Goal: Transaction & Acquisition: Purchase product/service

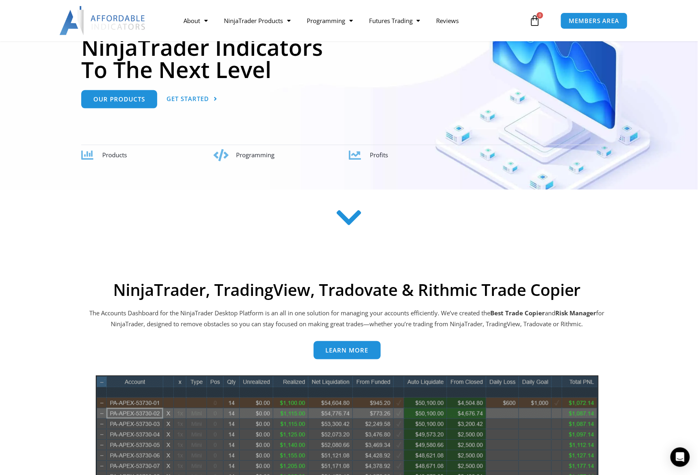
scroll to position [81, 0]
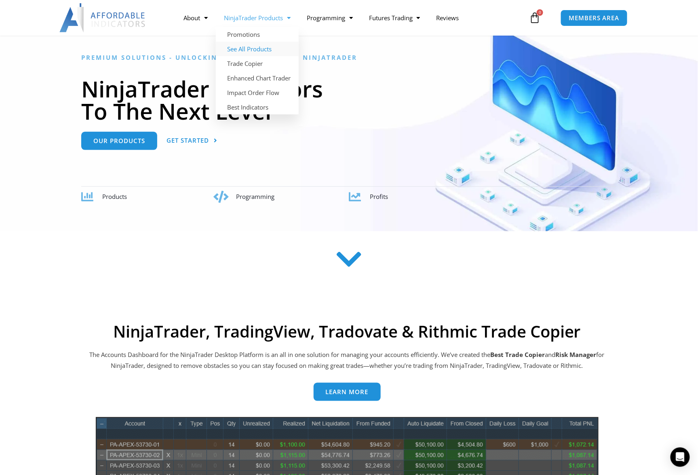
click at [253, 48] on link "See All Products" at bounding box center [257, 49] width 83 height 15
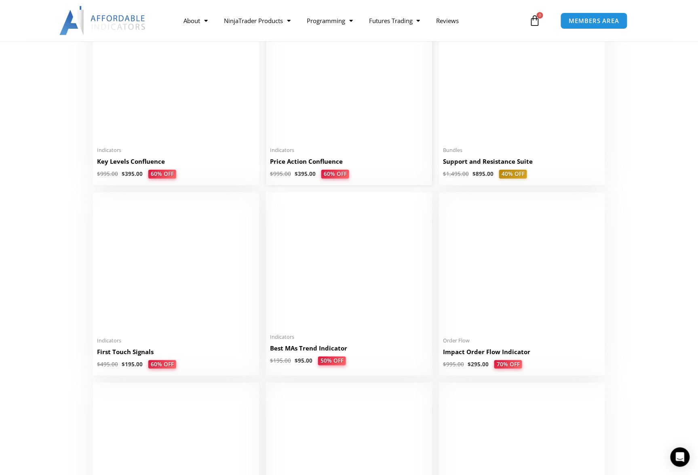
scroll to position [1172, 0]
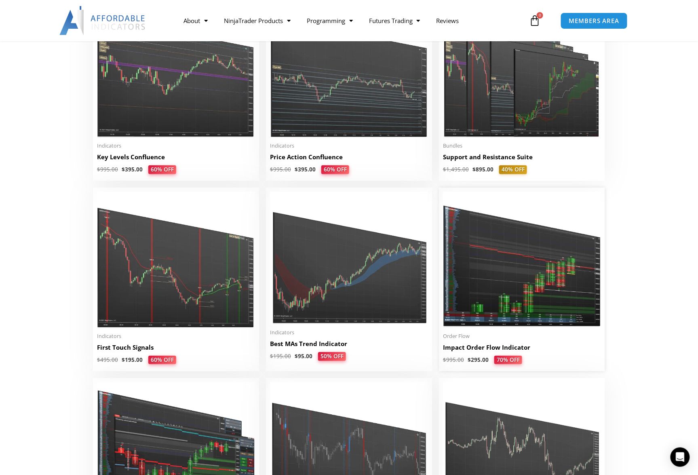
click at [509, 285] on img at bounding box center [522, 260] width 158 height 136
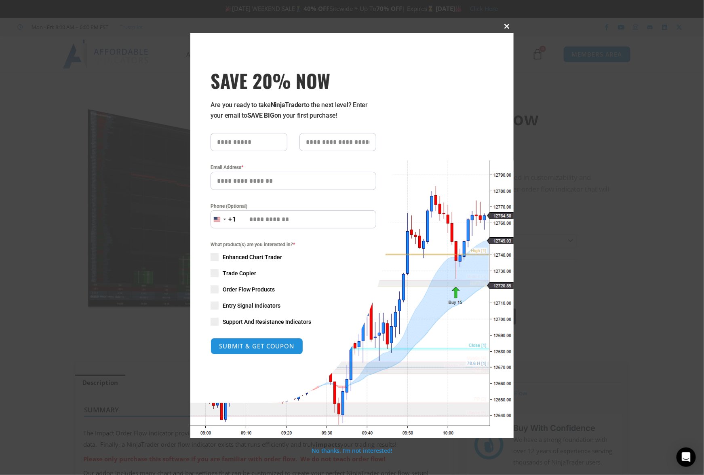
click at [506, 25] on span at bounding box center [507, 26] width 13 height 5
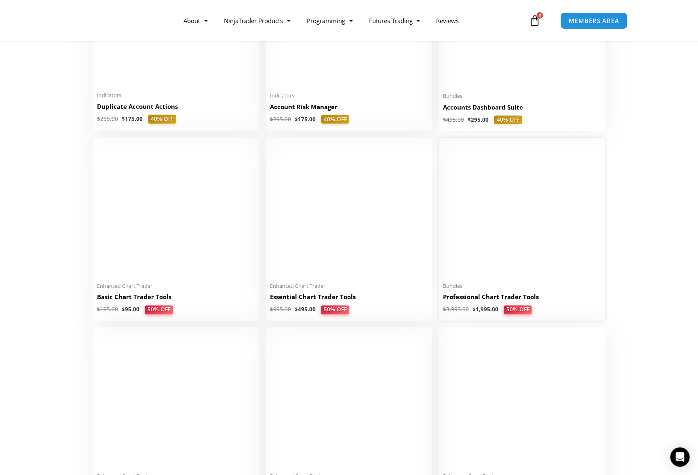
scroll to position [121, 0]
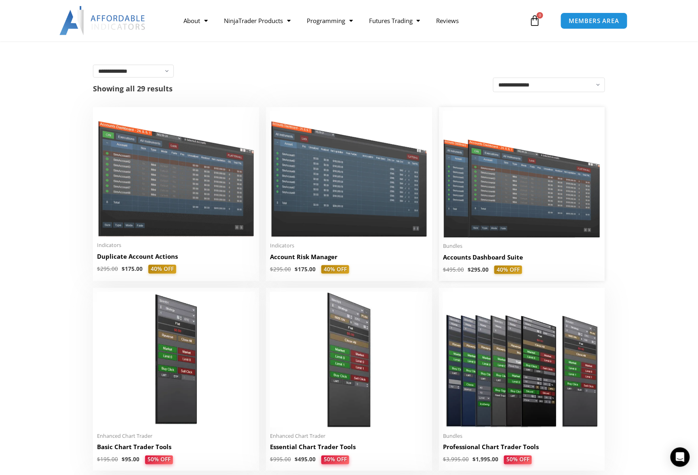
click at [510, 197] on img at bounding box center [522, 174] width 158 height 126
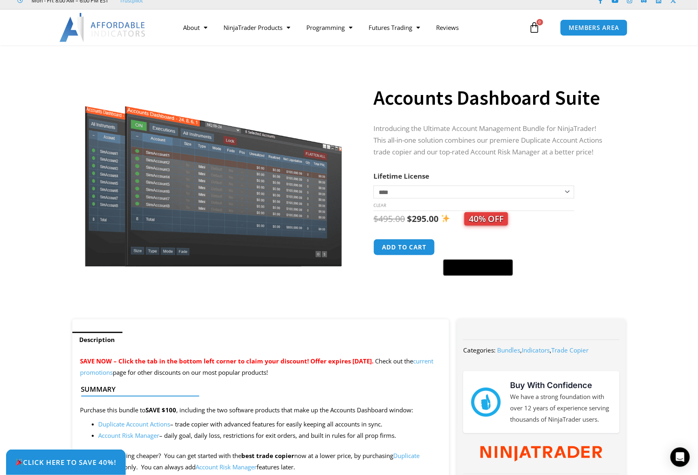
scroll to position [40, 0]
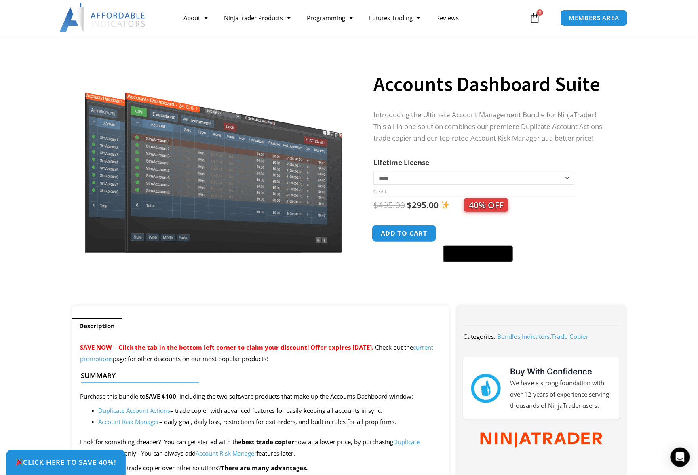
click at [399, 233] on button "Add to cart" at bounding box center [404, 233] width 65 height 17
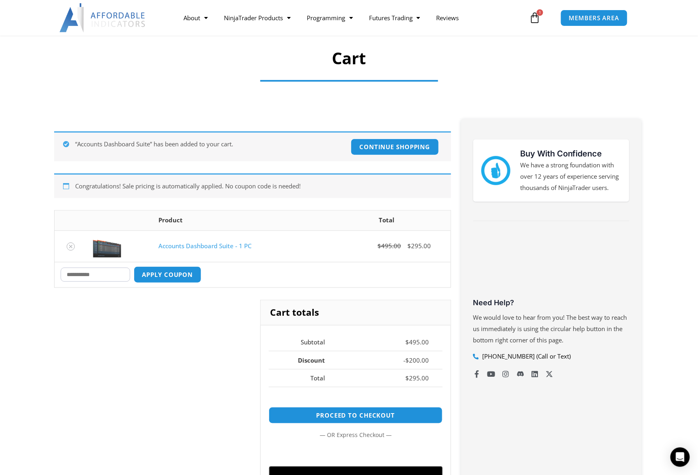
scroll to position [40, 0]
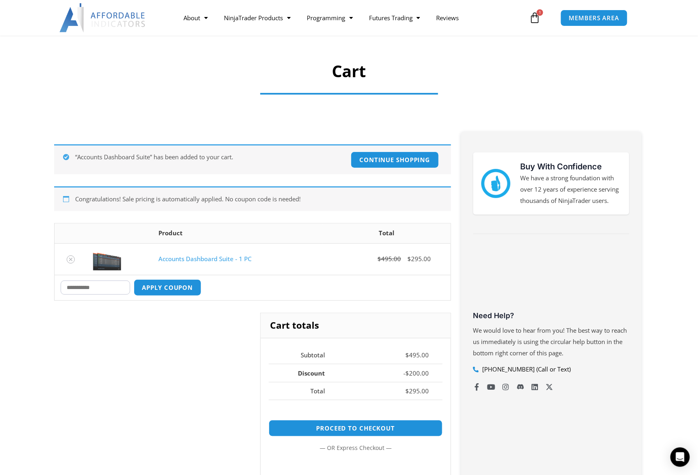
click at [116, 288] on input "Coupon:" at bounding box center [95, 287] width 69 height 14
type input "****"
click at [181, 287] on button "Apply coupon" at bounding box center [167, 287] width 71 height 17
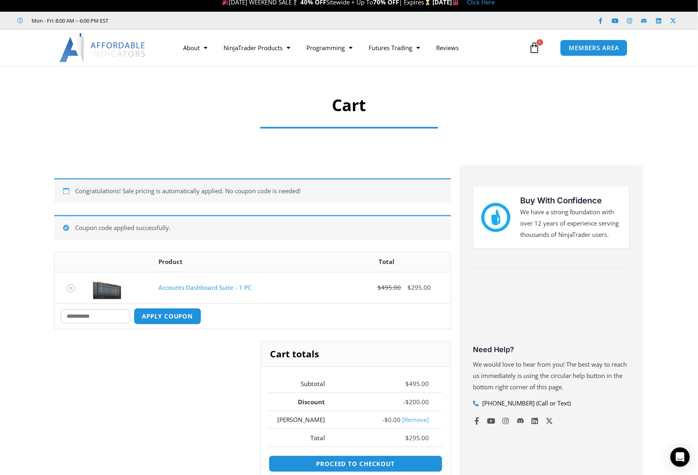
scroll to position [0, 0]
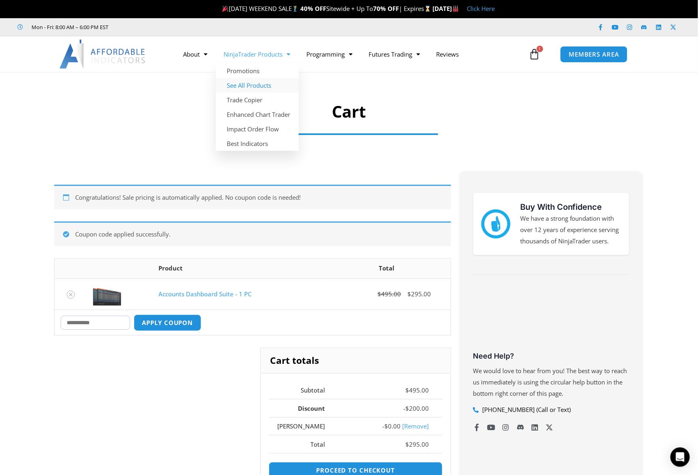
click at [251, 84] on link "See All Products" at bounding box center [257, 85] width 83 height 15
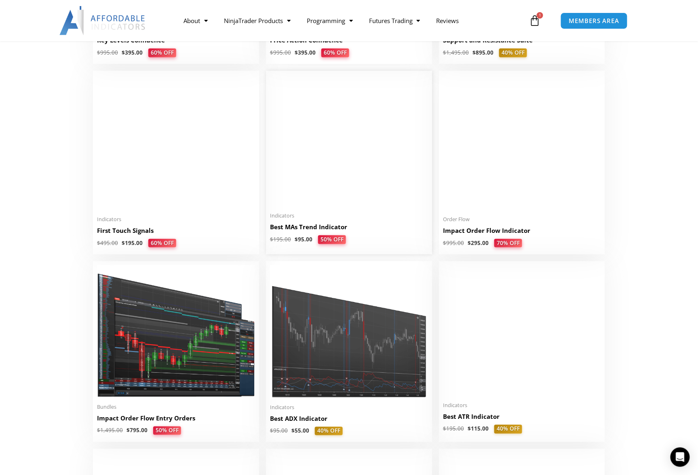
scroll to position [1293, 0]
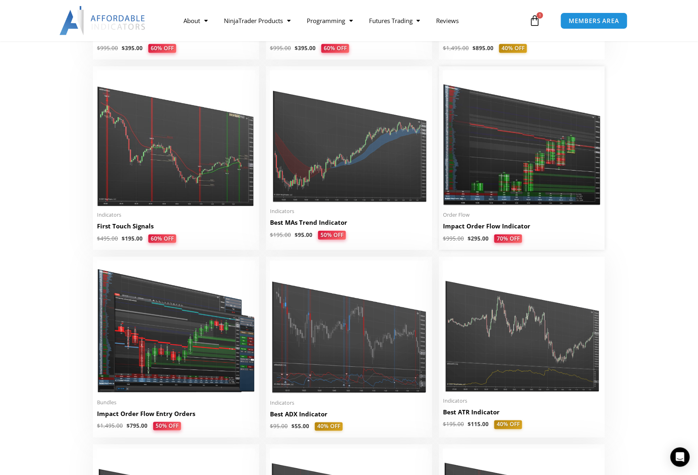
click at [508, 159] on img at bounding box center [522, 138] width 158 height 136
click at [505, 165] on img at bounding box center [522, 138] width 158 height 136
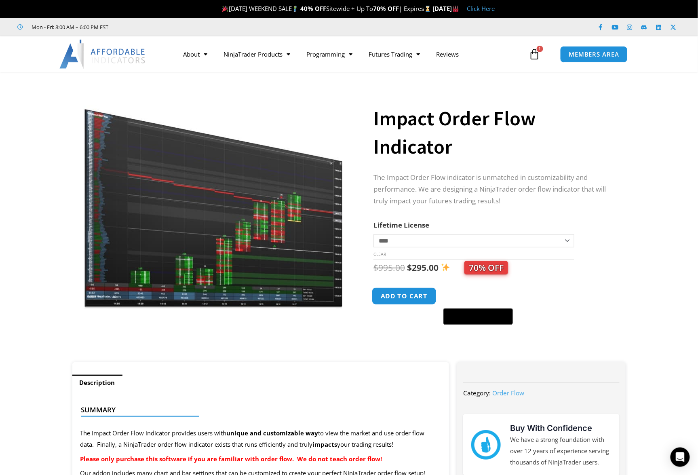
click at [407, 295] on button "Add to cart" at bounding box center [404, 295] width 65 height 17
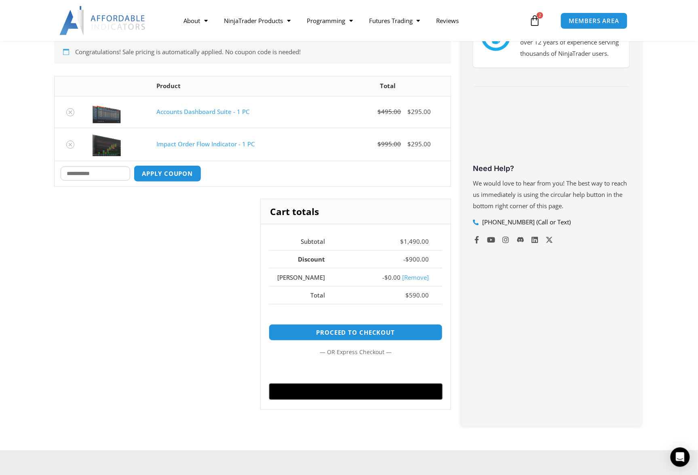
scroll to position [202, 0]
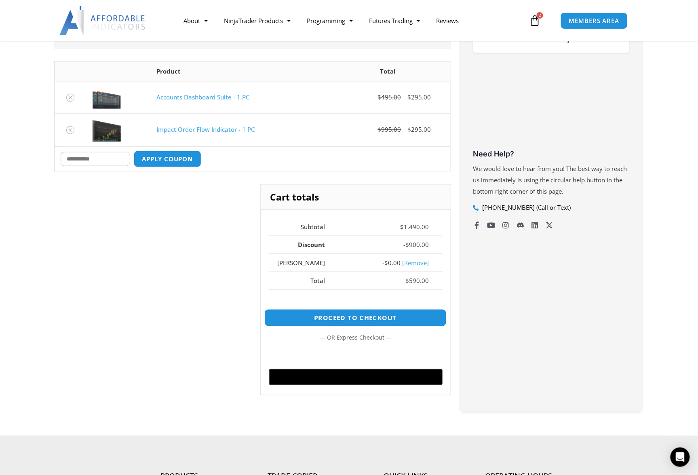
click at [360, 314] on link "Proceed to checkout" at bounding box center [355, 317] width 182 height 17
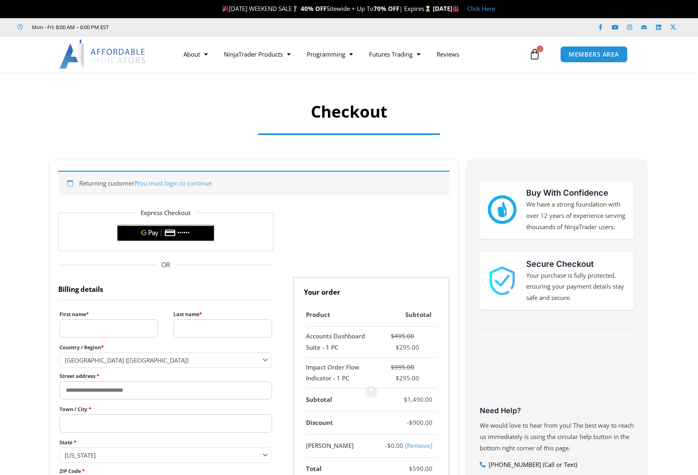
select select "**"
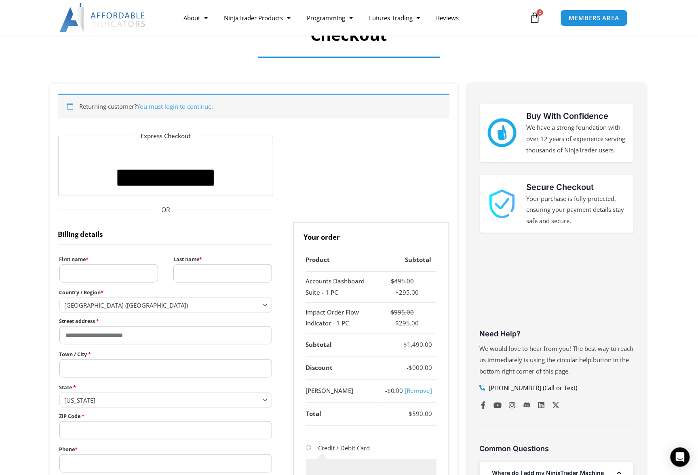
scroll to position [81, 0]
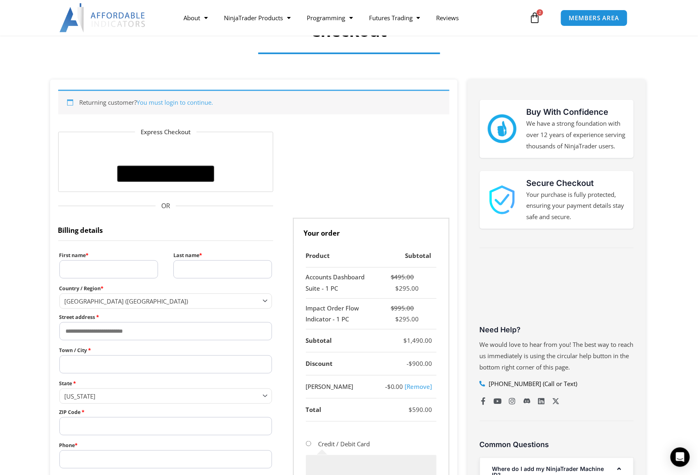
click at [102, 265] on input "First name *" at bounding box center [108, 269] width 99 height 18
type input "*****"
click at [196, 270] on input "Last name *" at bounding box center [222, 269] width 99 height 18
type input "*****"
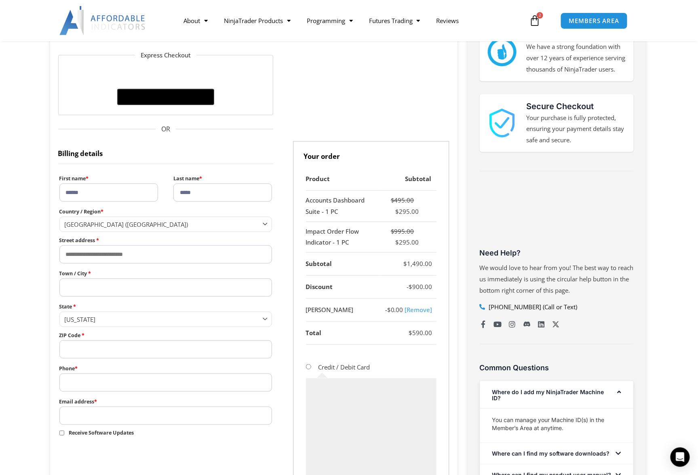
scroll to position [162, 0]
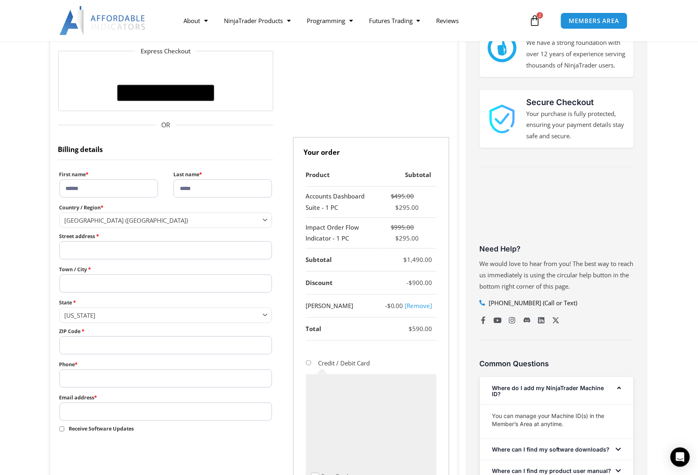
click at [154, 253] on input "Street address *" at bounding box center [165, 250] width 213 height 18
type input "**********"
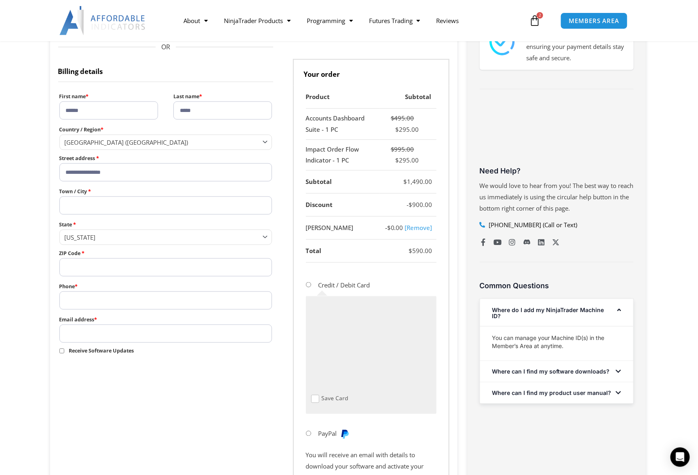
scroll to position [242, 0]
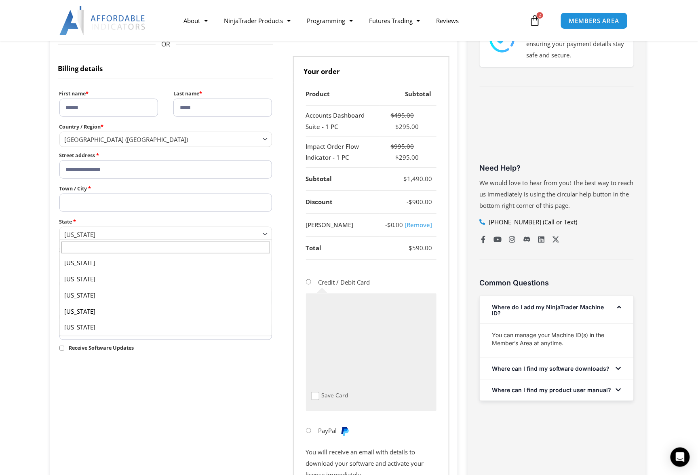
click at [268, 233] on span "State" at bounding box center [266, 233] width 11 height 11
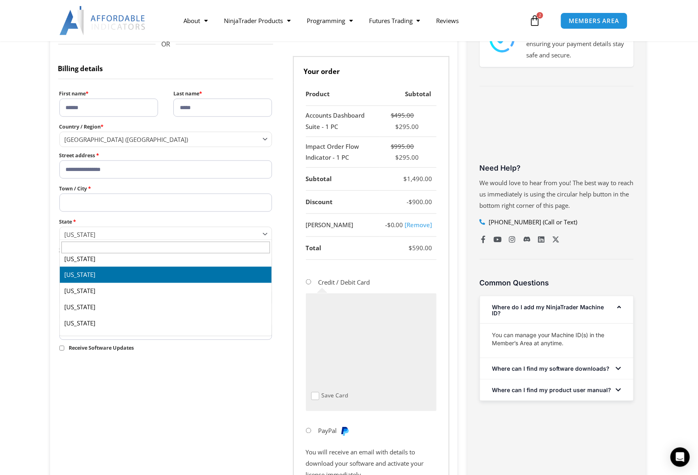
scroll to position [48, 0]
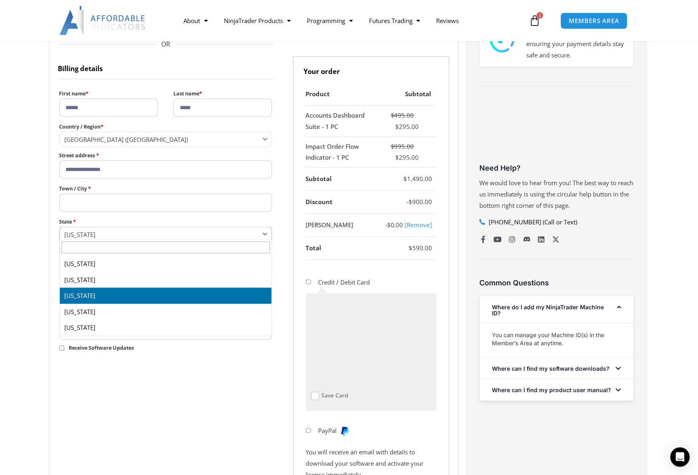
select select "**"
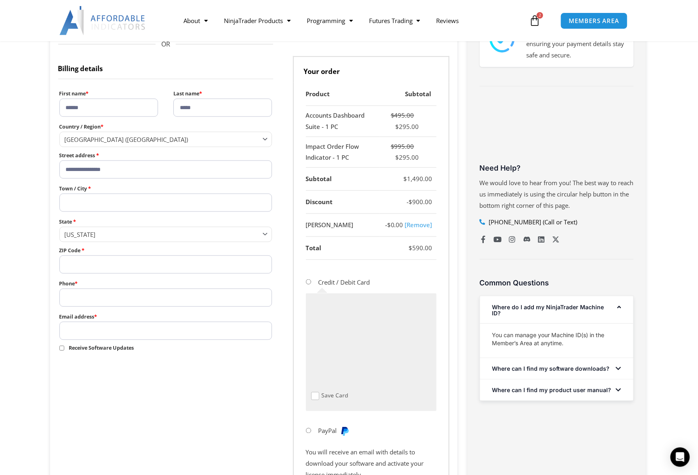
click at [116, 262] on input "ZIP Code *" at bounding box center [165, 264] width 213 height 18
type input "*****"
click at [95, 298] on input "Phone *" at bounding box center [165, 297] width 213 height 18
type input "**********"
click at [104, 331] on input "Email address *" at bounding box center [165, 331] width 213 height 18
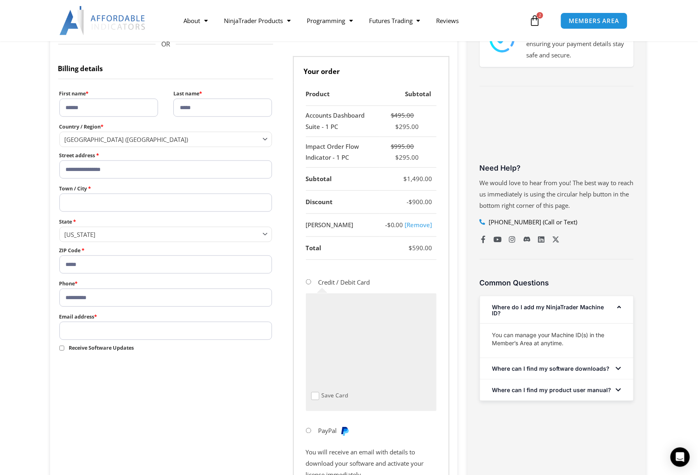
type input "**********"
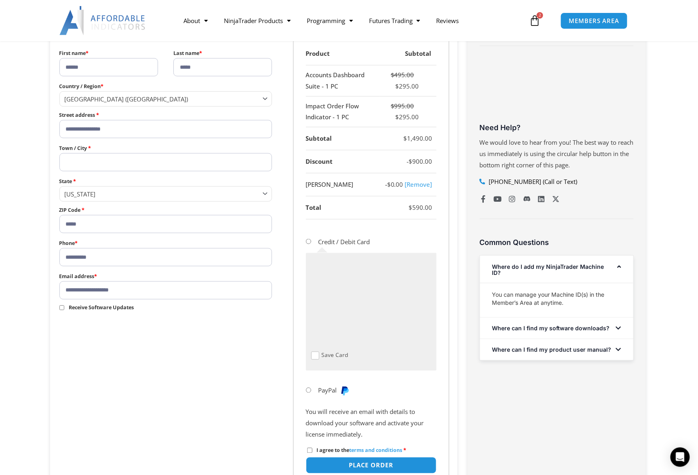
scroll to position [323, 0]
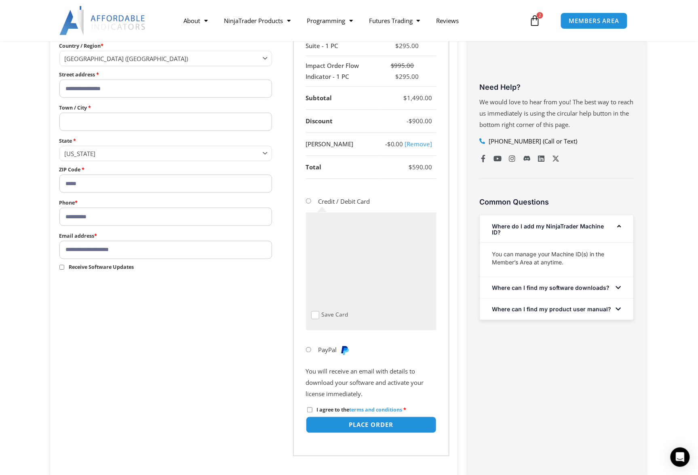
click at [276, 313] on form "**********" at bounding box center [253, 170] width 391 height 572
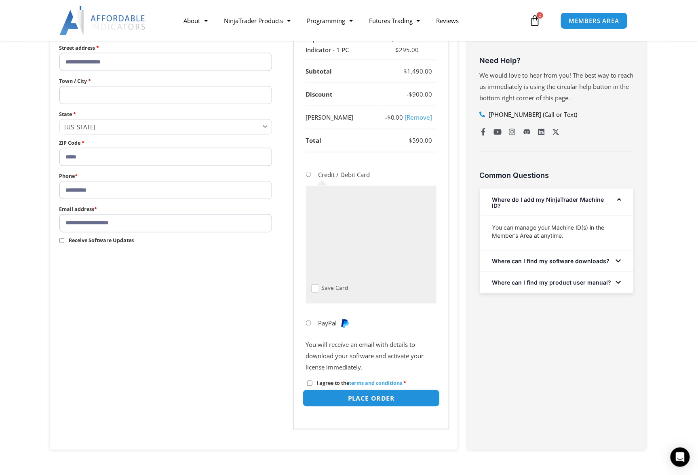
scroll to position [404, 0]
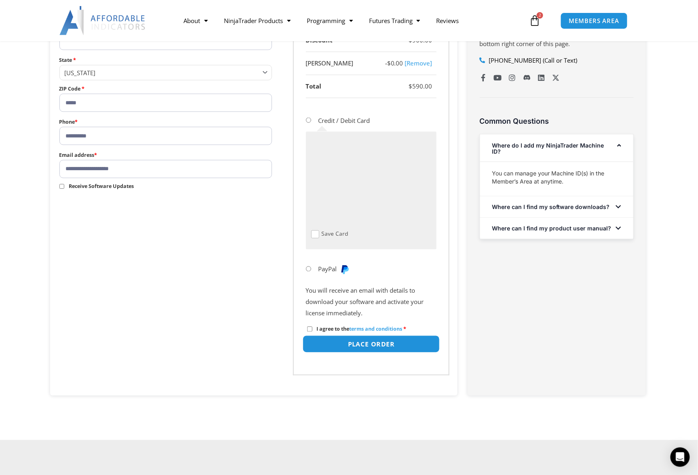
click at [364, 344] on button "Place order" at bounding box center [370, 343] width 137 height 17
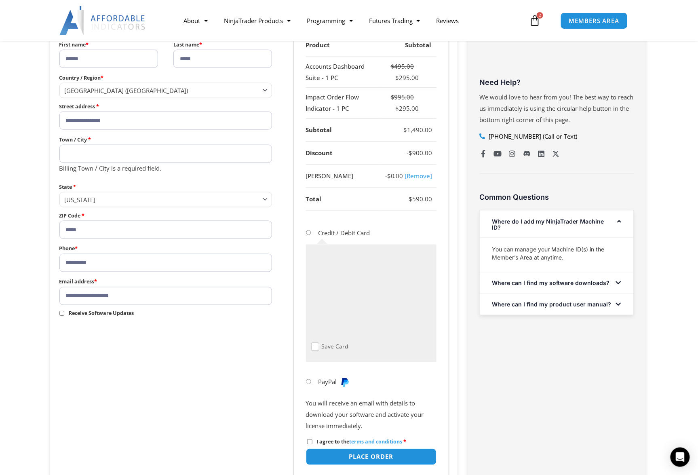
scroll to position [368, 0]
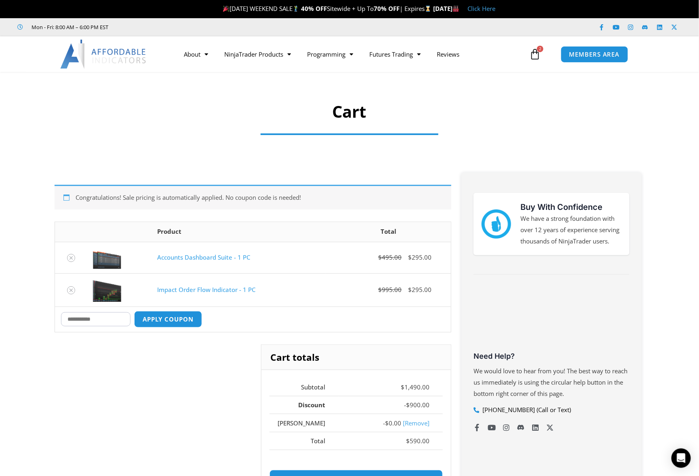
click at [538, 50] on span "2" at bounding box center [540, 49] width 6 height 6
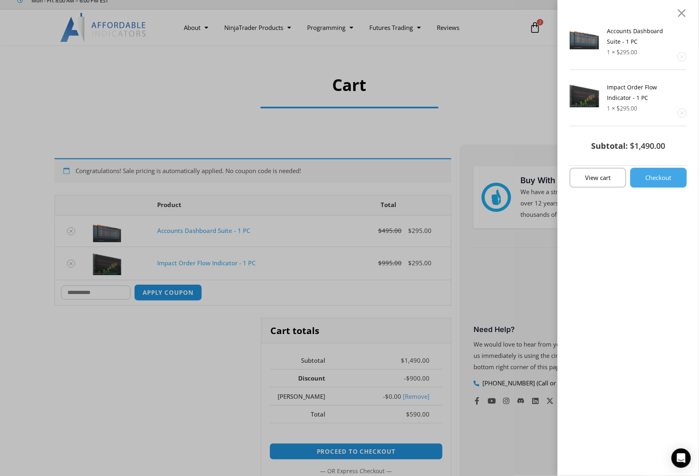
scroll to position [40, 0]
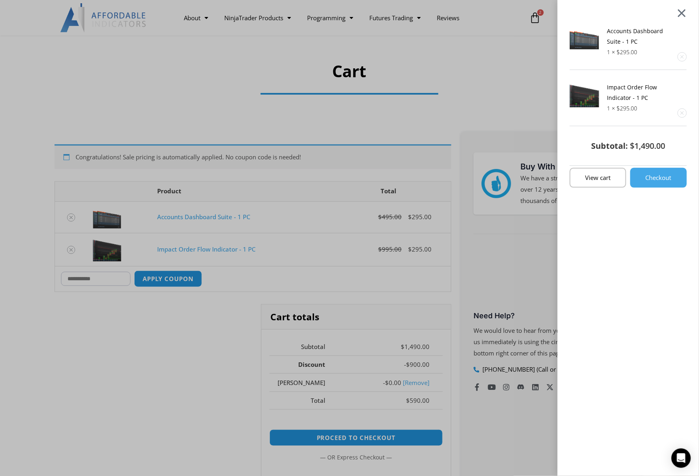
click at [687, 14] on div at bounding box center [682, 13] width 10 height 10
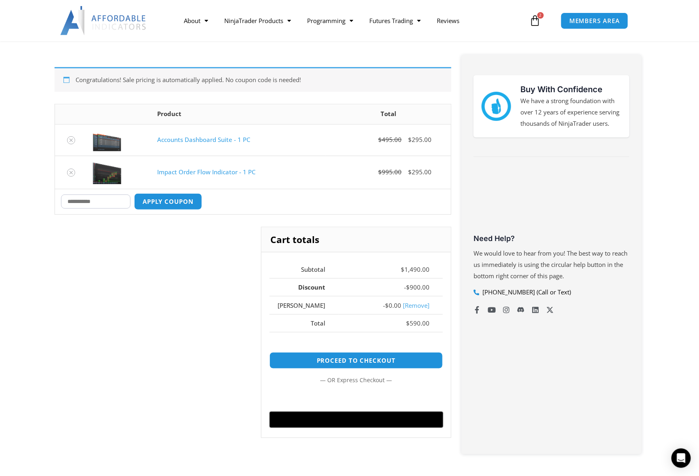
scroll to position [141, 0]
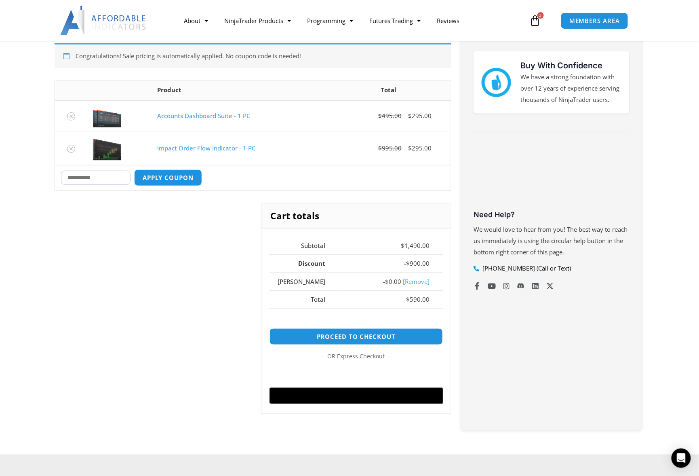
click at [79, 178] on input "Coupon:" at bounding box center [95, 177] width 69 height 14
type input "****"
click at [175, 177] on button "Apply coupon" at bounding box center [168, 177] width 71 height 17
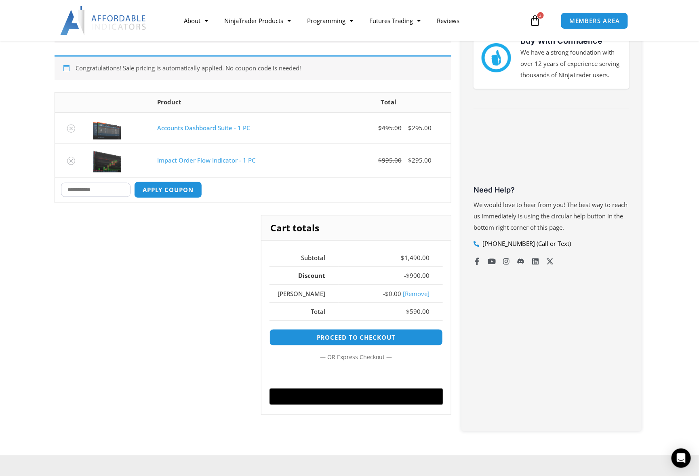
scroll to position [168, 0]
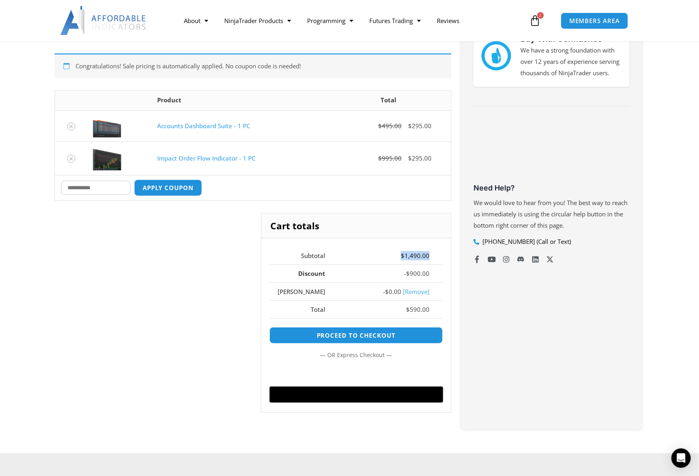
drag, startPoint x: 403, startPoint y: 252, endPoint x: 430, endPoint y: 253, distance: 27.1
click at [430, 253] on td "$ 1,490.00" at bounding box center [391, 255] width 104 height 18
drag, startPoint x: 402, startPoint y: 307, endPoint x: 429, endPoint y: 303, distance: 27.4
click at [429, 305] on td "$ 590.00" at bounding box center [391, 309] width 104 height 18
click at [363, 333] on link "Proceed to checkout" at bounding box center [356, 334] width 182 height 17
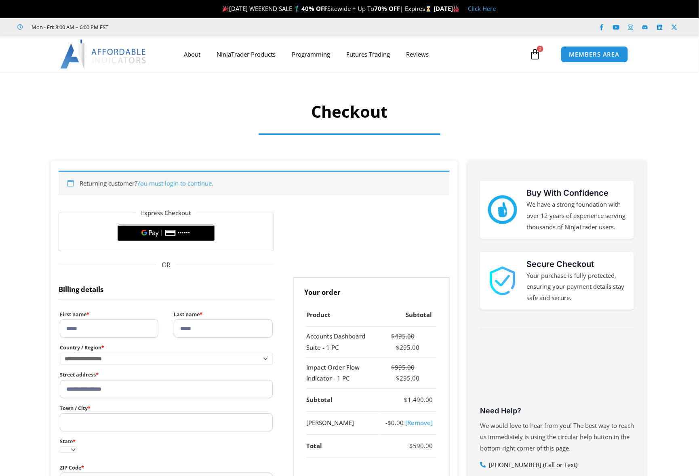
select select "**"
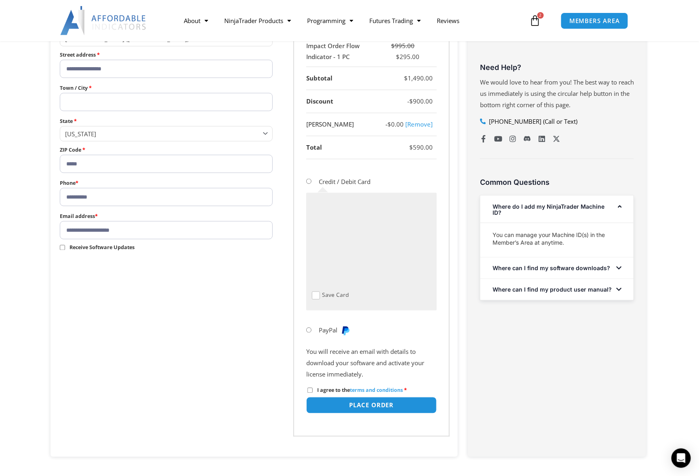
scroll to position [364, 0]
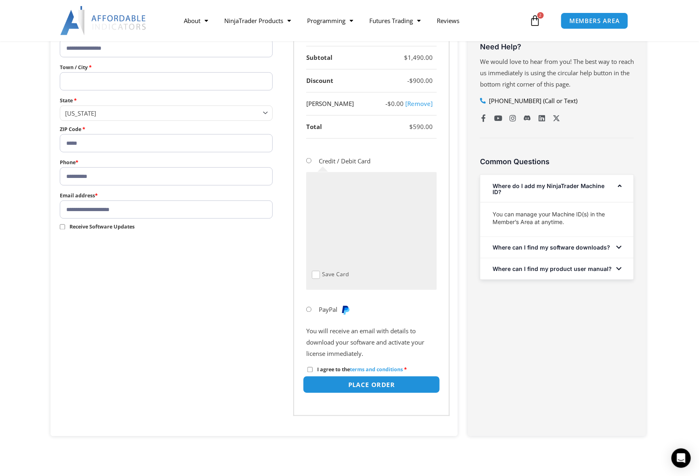
click at [362, 381] on button "Place order" at bounding box center [371, 384] width 137 height 17
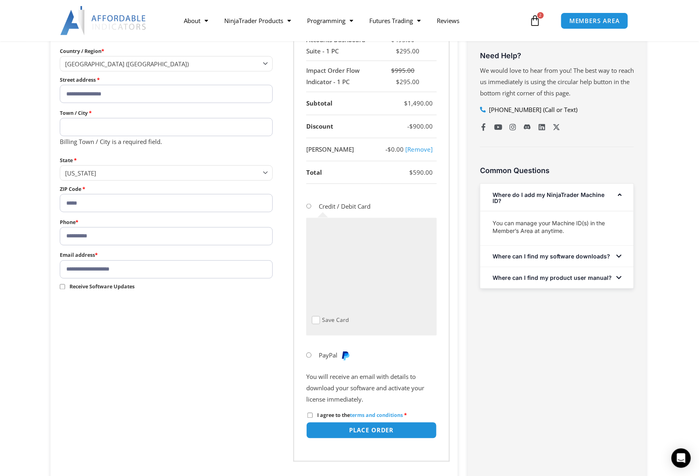
scroll to position [355, 0]
click at [82, 121] on input "Town / City *" at bounding box center [166, 127] width 213 height 18
type input "********"
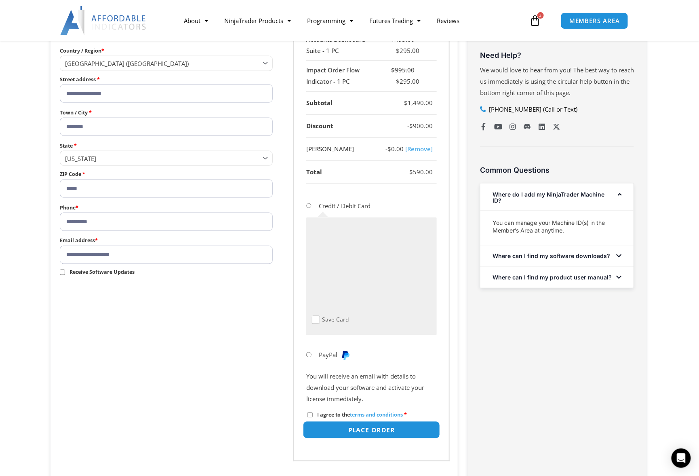
click at [368, 424] on button "Place order" at bounding box center [371, 429] width 137 height 17
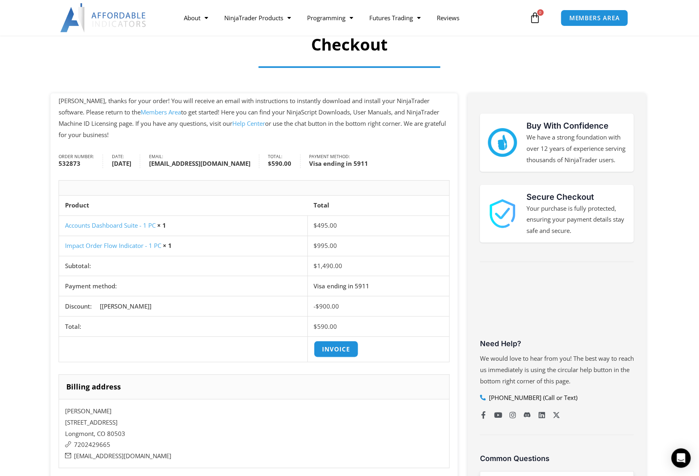
scroll to position [81, 0]
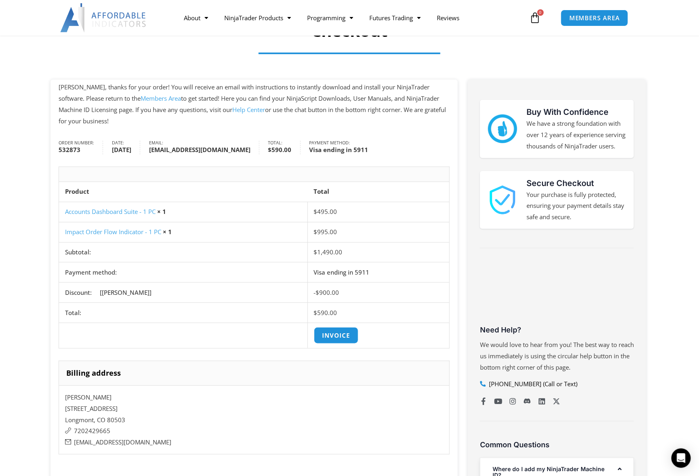
click at [301, 417] on address "[PERSON_NAME] [STREET_ADDRESS] 7202429665 [EMAIL_ADDRESS][DOMAIN_NAME]" at bounding box center [254, 419] width 391 height 69
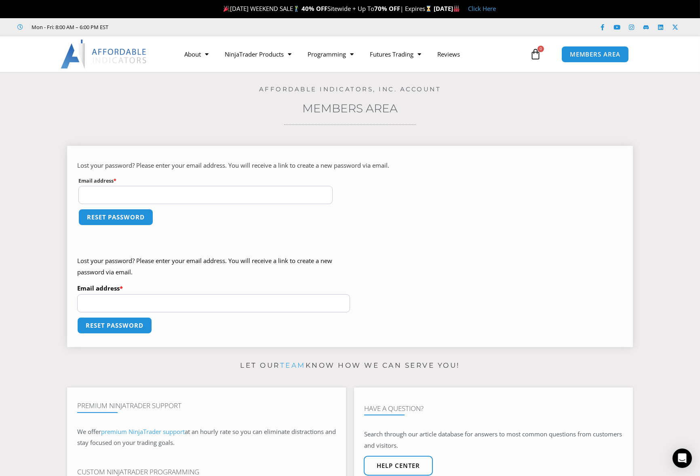
click at [148, 195] on input "Email address * Required" at bounding box center [205, 195] width 254 height 18
type input "**********"
click at [124, 324] on button "Reset password" at bounding box center [114, 325] width 78 height 17
click at [107, 218] on button "Reset password" at bounding box center [115, 216] width 78 height 17
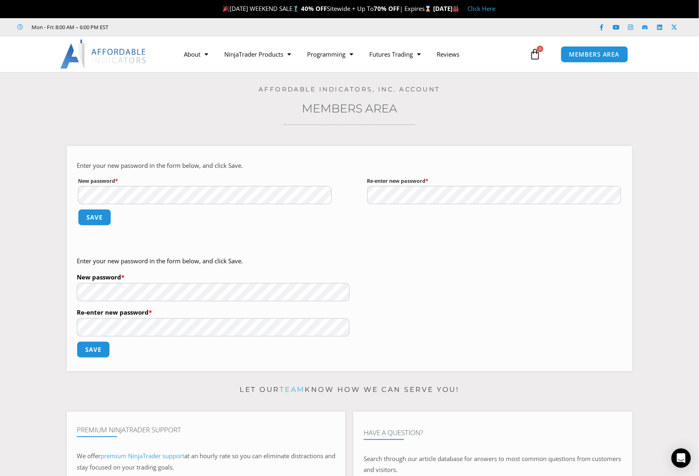
click at [61, 225] on section "Enter your new password in the form below, and click Save. New password * Requi…" at bounding box center [349, 255] width 659 height 243
click at [96, 215] on button "Save" at bounding box center [94, 216] width 35 height 17
click at [427, 234] on p "Save" at bounding box center [349, 222] width 545 height 29
click at [95, 214] on button "Save" at bounding box center [94, 216] width 35 height 17
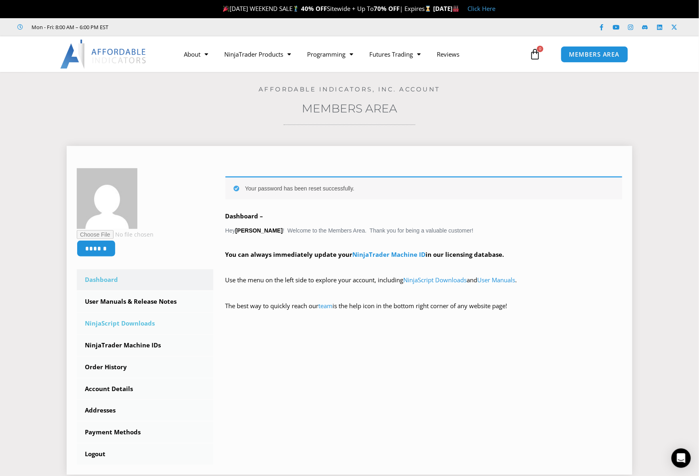
click at [111, 322] on link "NinjaScript Downloads" at bounding box center [145, 323] width 137 height 21
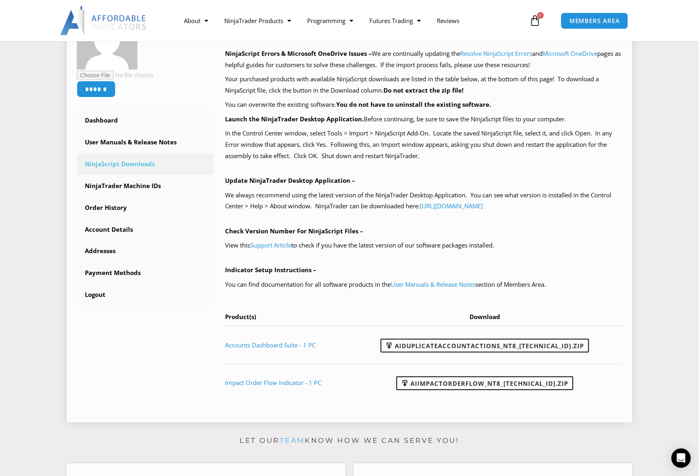
scroll to position [202, 0]
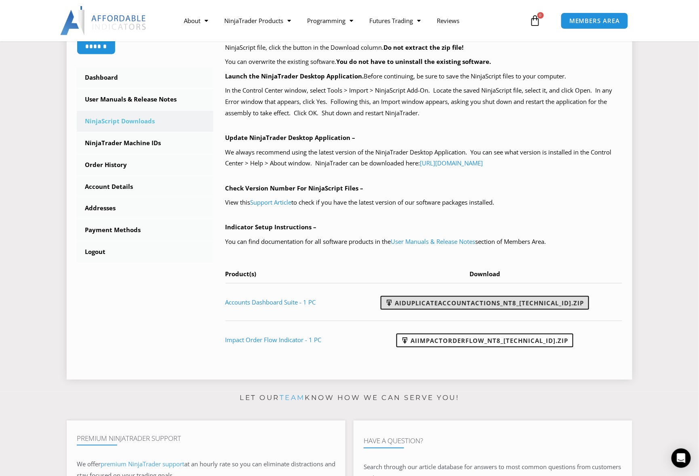
click at [490, 300] on link "AIDuplicateAccountActions_NT8_[TECHNICAL_ID].zip" at bounding box center [485, 303] width 208 height 14
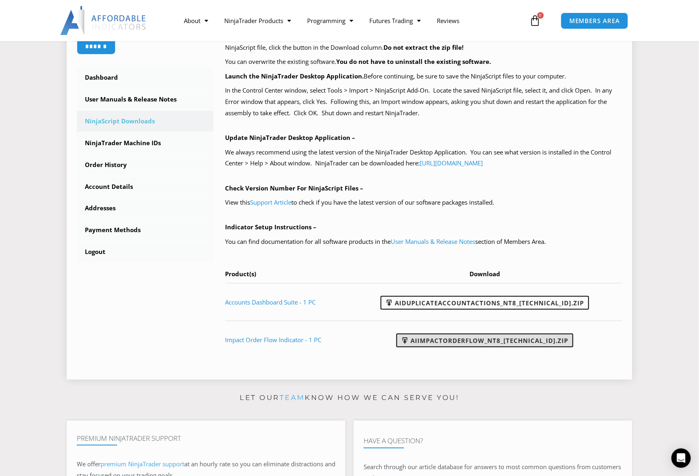
click at [500, 338] on link "AIImpactOrderFlow_NT8_[TECHNICAL_ID].zip" at bounding box center [484, 340] width 177 height 14
drag, startPoint x: 14, startPoint y: 238, endPoint x: 28, endPoint y: 258, distance: 24.2
click at [28, 258] on section "Home / Members Area / Downloads Affordable Indicators, Inc. Account Members Are…" at bounding box center [349, 131] width 699 height 522
click at [132, 144] on link "NinjaTrader Machine IDs" at bounding box center [145, 143] width 137 height 21
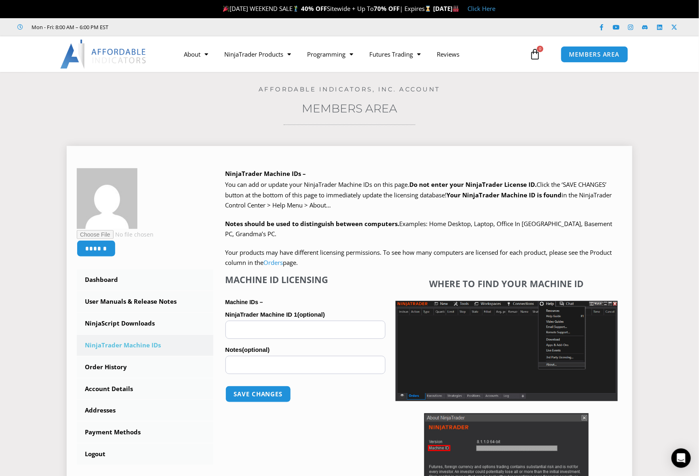
click at [253, 326] on input "NinjaTrader Machine ID 1 (optional)" at bounding box center [305, 329] width 160 height 18
paste input "**********"
type input "**********"
click at [246, 366] on input "Notes (optional)" at bounding box center [305, 365] width 160 height 18
type input "*******"
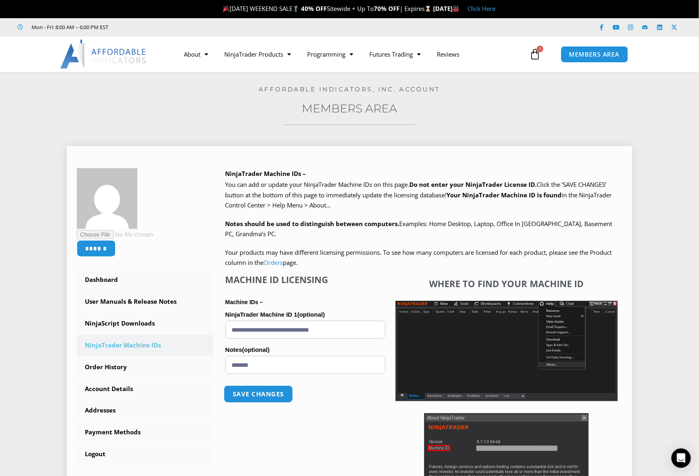
click at [263, 394] on button "Save changes" at bounding box center [257, 393] width 69 height 17
